Goal: Task Accomplishment & Management: Manage account settings

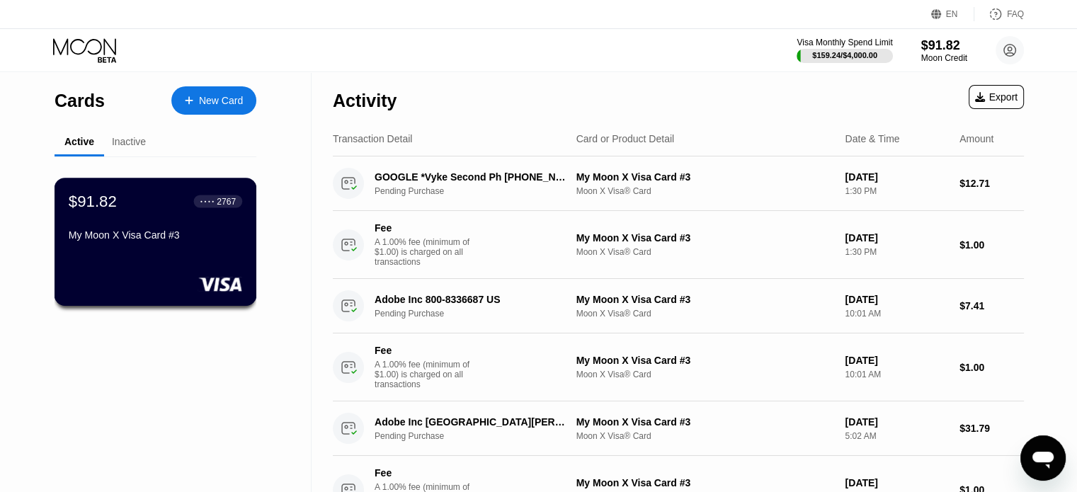
click at [216, 246] on div "My Moon X Visa Card #3" at bounding box center [155, 237] width 173 height 17
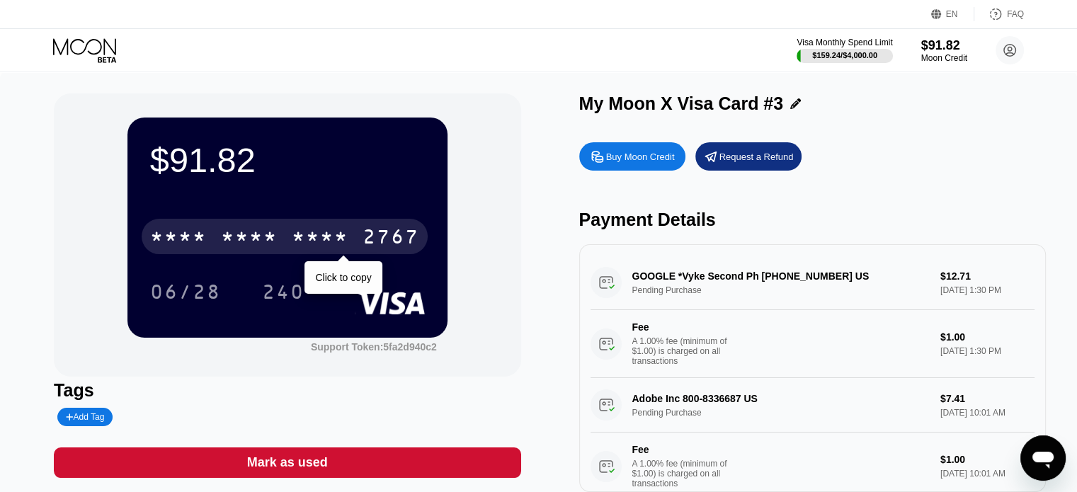
click at [368, 239] on div "2767" at bounding box center [391, 238] width 57 height 23
